Goal: Find specific page/section: Find specific page/section

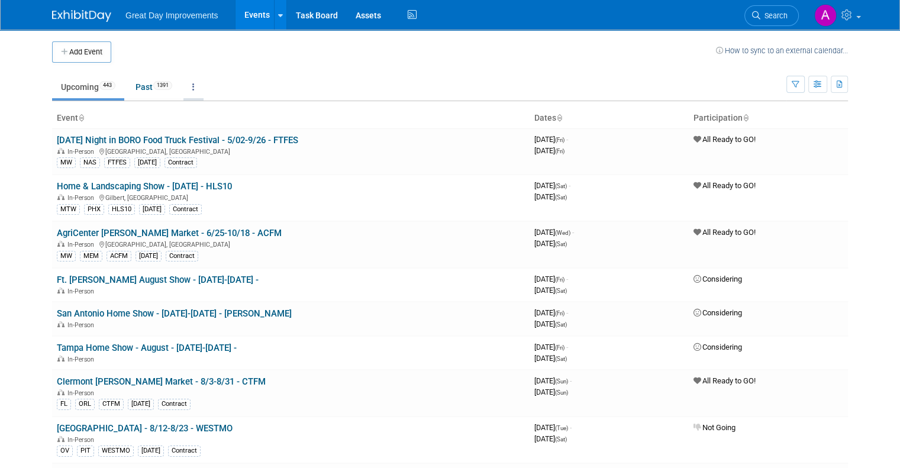
click at [185, 80] on link at bounding box center [193, 87] width 20 height 22
click at [254, 54] on td at bounding box center [413, 51] width 604 height 21
click at [274, 17] on link at bounding box center [280, 15] width 12 height 30
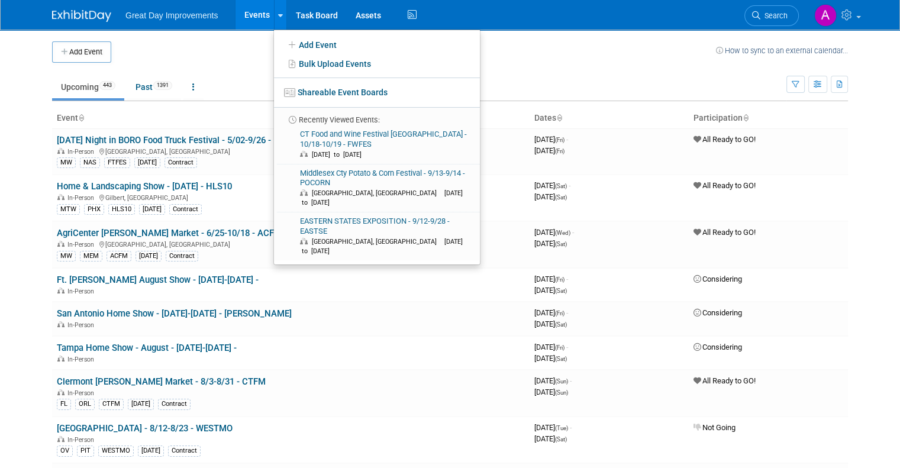
click at [203, 43] on td at bounding box center [413, 51] width 604 height 21
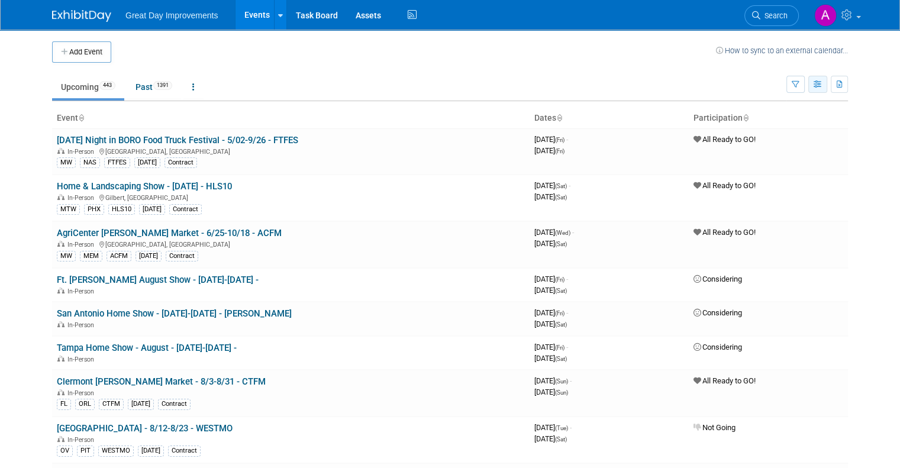
click at [822, 82] on icon "button" at bounding box center [817, 85] width 9 height 8
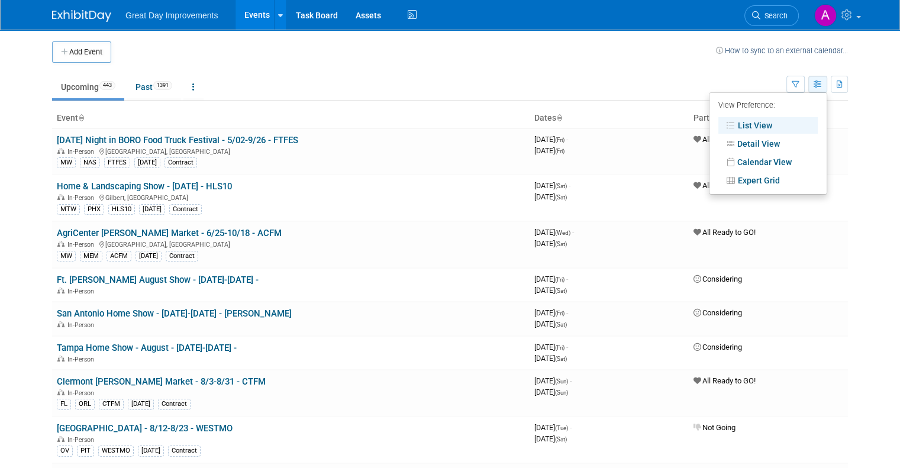
click at [822, 82] on icon "button" at bounding box center [817, 85] width 9 height 8
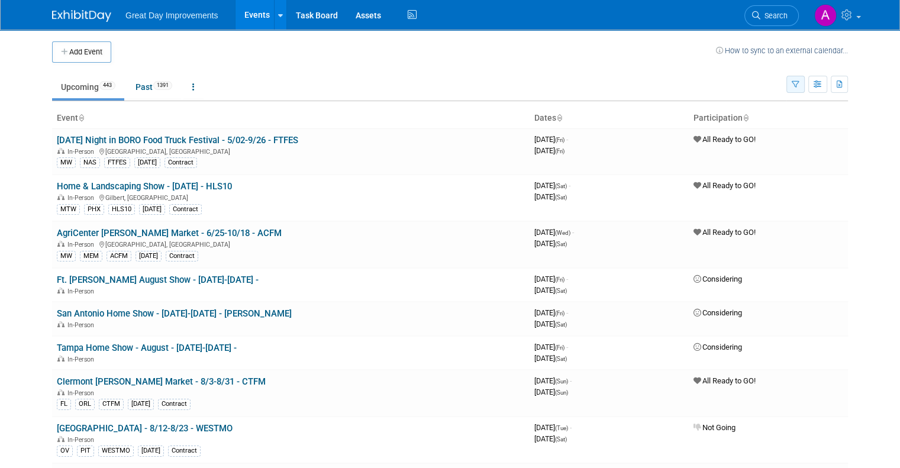
click at [801, 87] on button "button" at bounding box center [795, 84] width 18 height 17
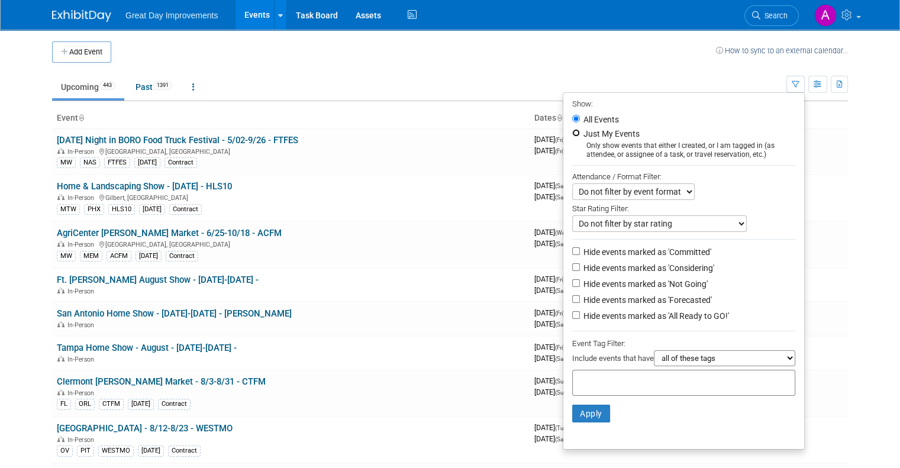
click at [580, 134] on input "Just My Events" at bounding box center [576, 133] width 8 height 8
radio input "true"
click at [648, 193] on select "Do not filter by event format Only show In-Person events Only show Virtual even…" at bounding box center [633, 191] width 122 height 17
click at [588, 409] on button "Apply" at bounding box center [591, 414] width 38 height 18
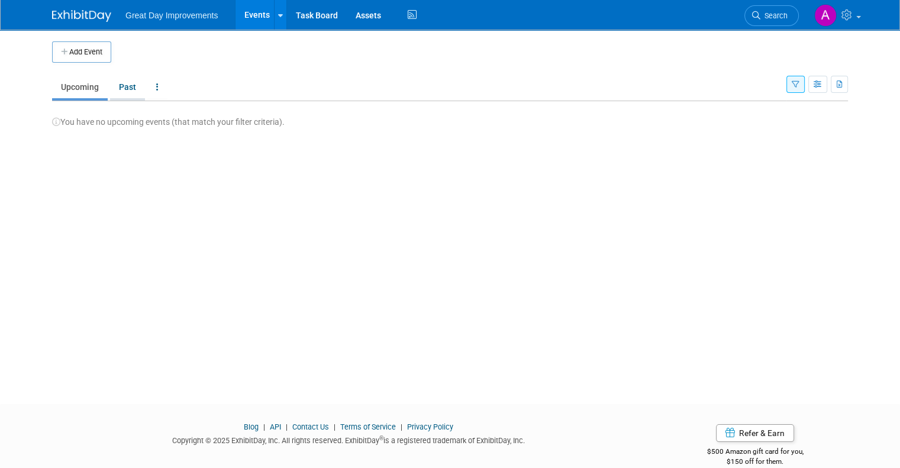
click at [111, 90] on link "Past" at bounding box center [127, 87] width 35 height 22
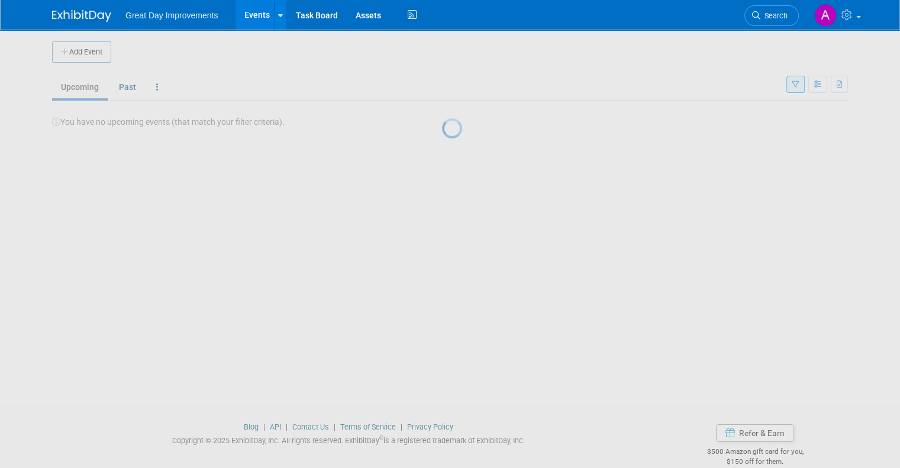
click at [251, 17] on link "Events" at bounding box center [256, 15] width 43 height 30
click at [83, 13] on img at bounding box center [81, 16] width 59 height 12
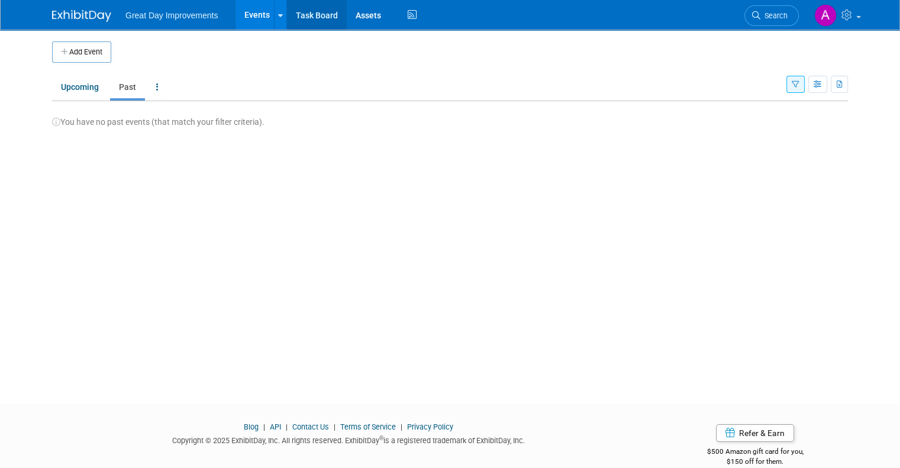
click at [315, 16] on link "Task Board" at bounding box center [317, 15] width 60 height 30
